Goal: Find specific page/section: Find specific page/section

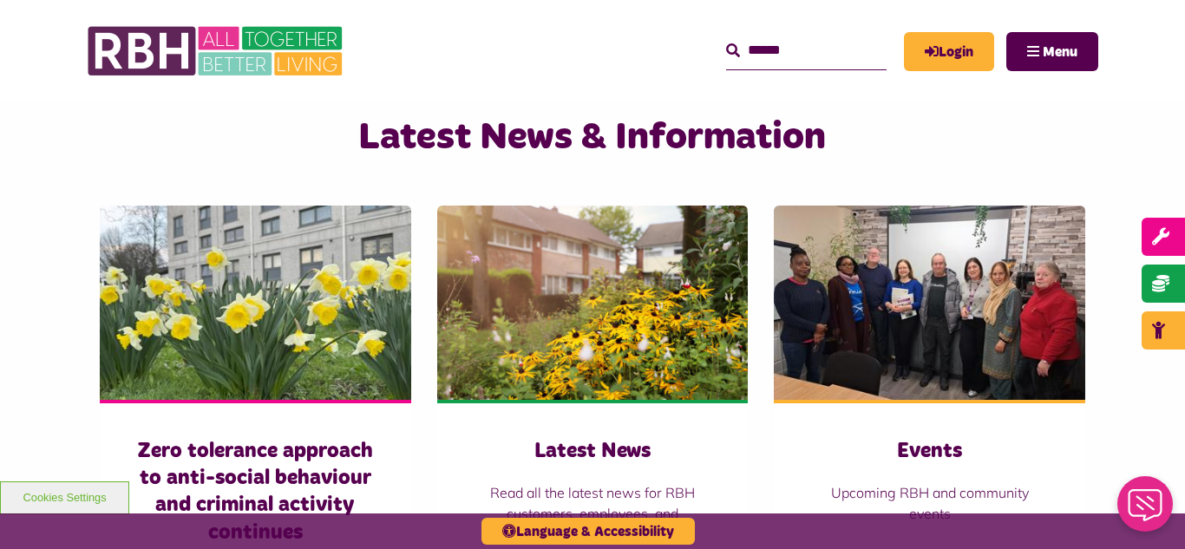
scroll to position [1179, 0]
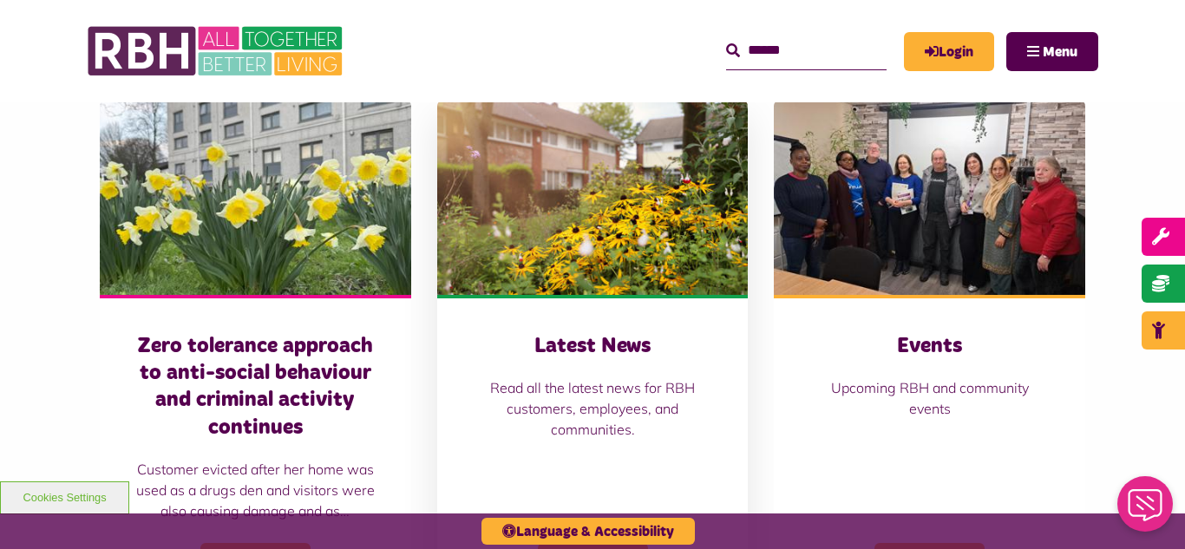
click at [694, 186] on img at bounding box center [592, 198] width 311 height 194
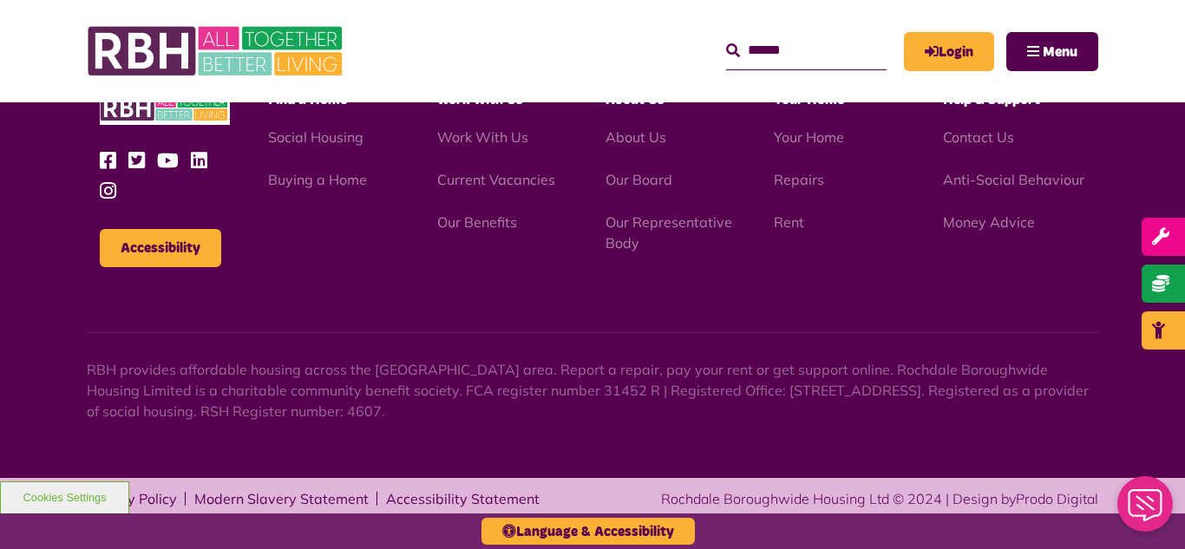
scroll to position [1888, 0]
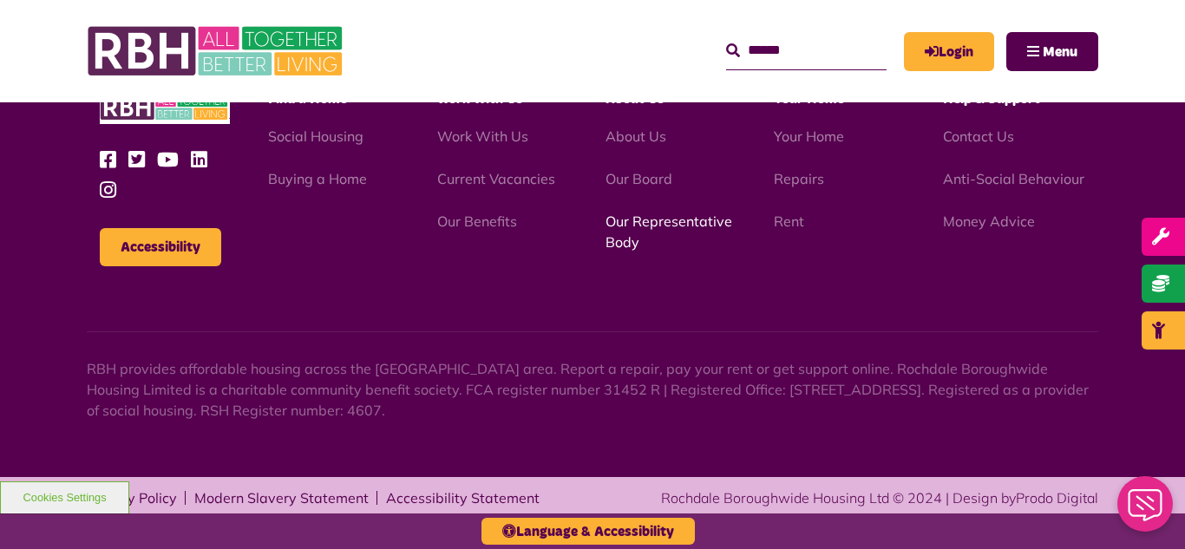
click at [682, 226] on link "Our Representative Body" at bounding box center [668, 231] width 127 height 38
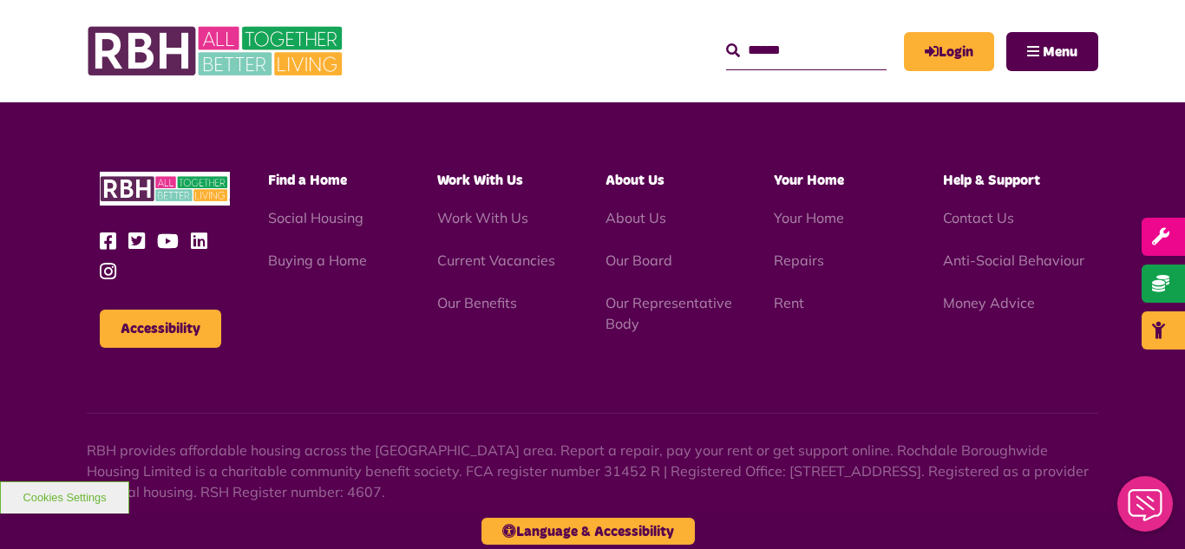
scroll to position [5035, 0]
